Goal: Find specific page/section: Find specific page/section

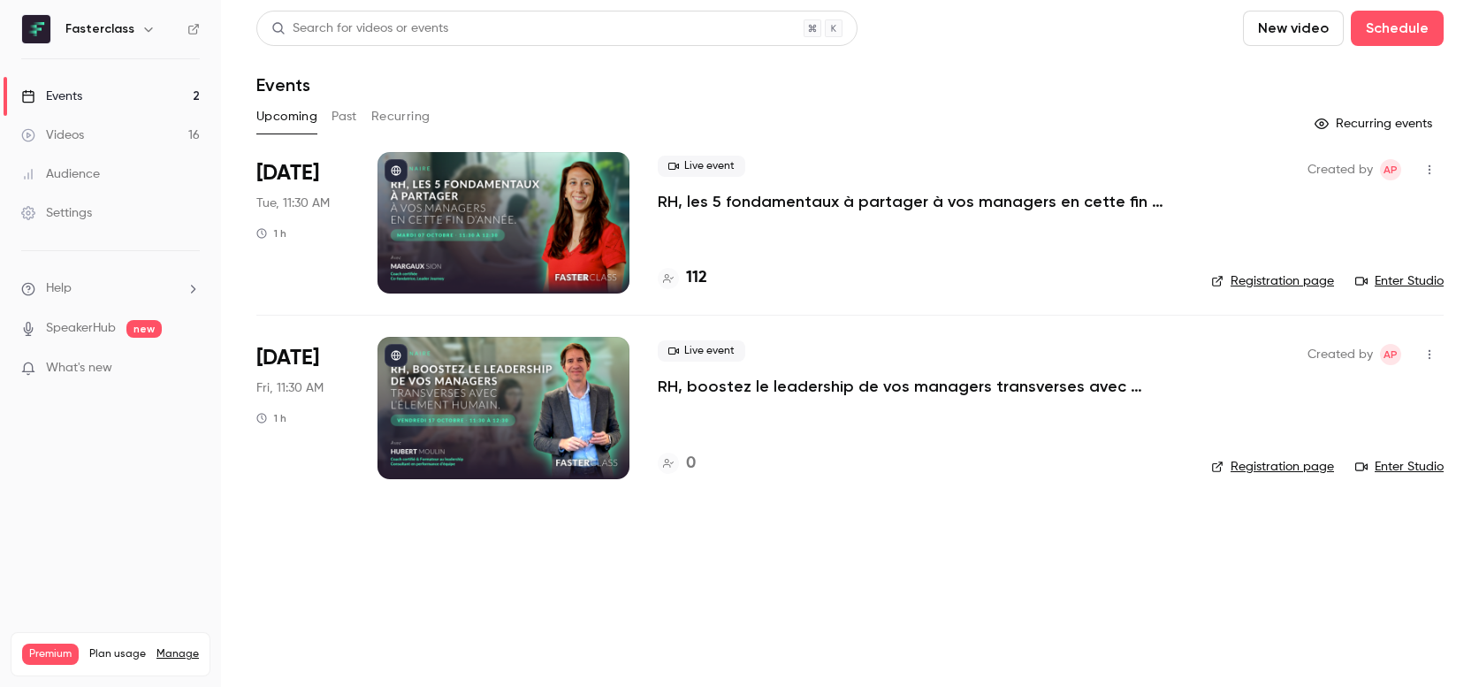
click at [705, 267] on h4 "112" at bounding box center [696, 278] width 21 height 24
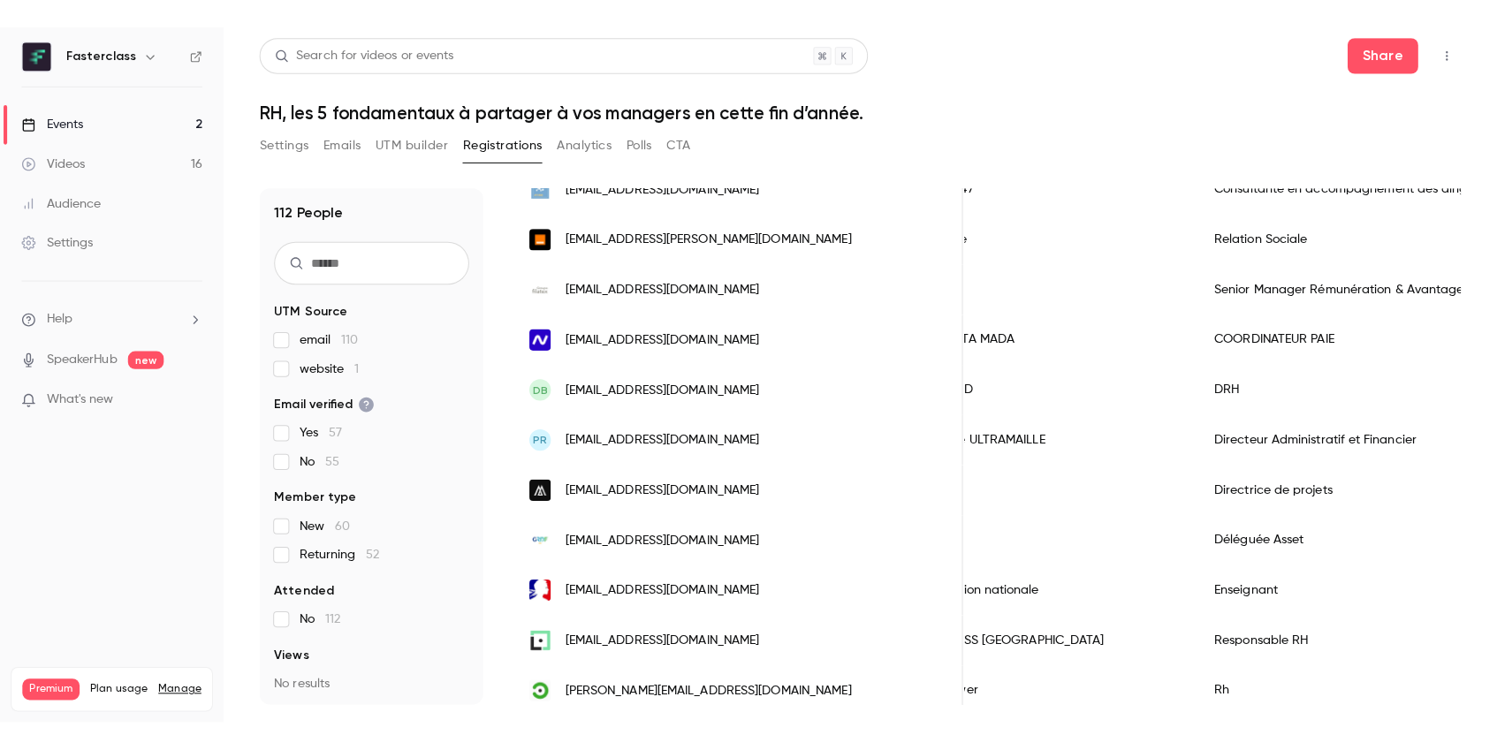
scroll to position [600, 0]
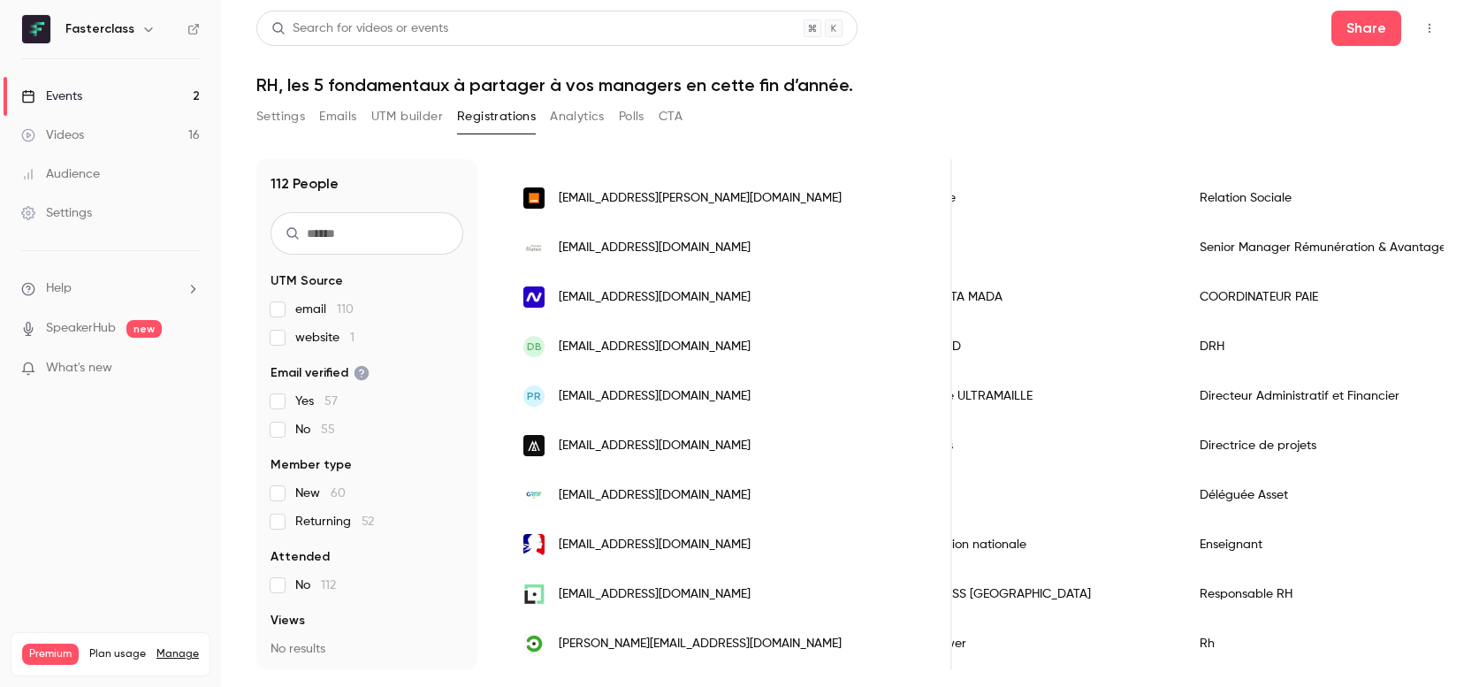
click at [163, 98] on link "Events 2" at bounding box center [110, 96] width 221 height 39
